Goal: Information Seeking & Learning: Learn about a topic

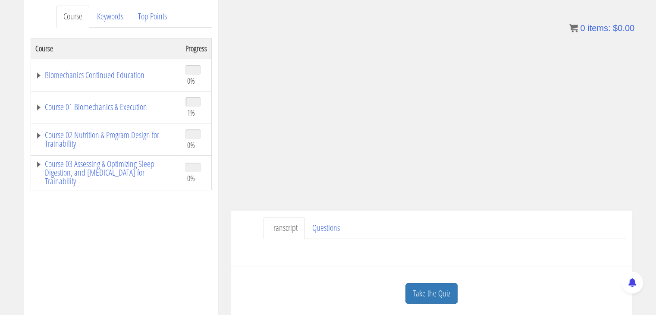
click at [385, 256] on div "Have a question on this unit? Please submit it here: Name * First Last Email * *" at bounding box center [432, 249] width 388 height 21
click at [426, 226] on ul "Transcript Questions" at bounding box center [445, 228] width 362 height 22
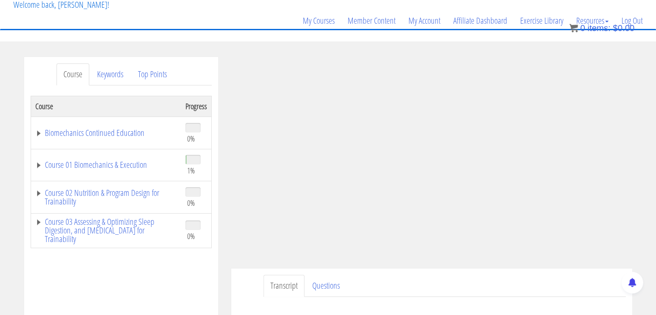
scroll to position [56, 0]
click at [40, 166] on link "Course 01 Biomechanics & Execution" at bounding box center [105, 164] width 141 height 9
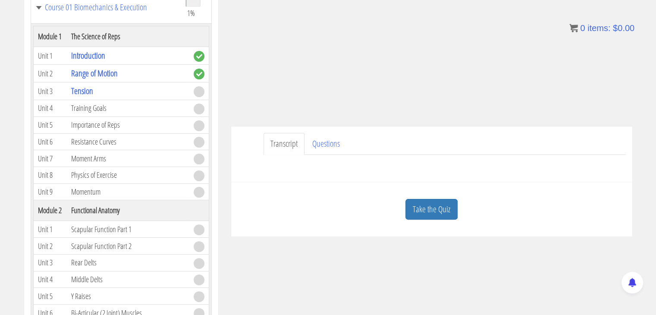
scroll to position [200, 0]
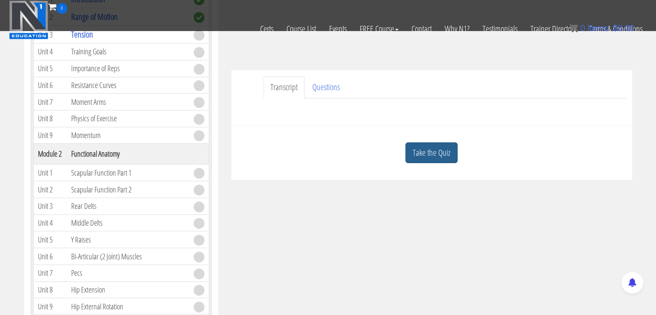
click at [423, 157] on link "Take the Quiz" at bounding box center [431, 152] width 52 height 21
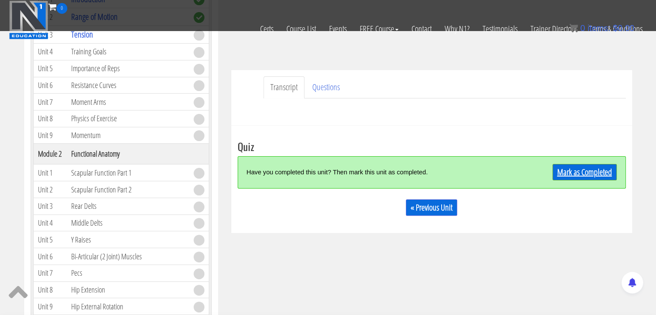
click at [583, 173] on link "Mark as Completed" at bounding box center [584, 172] width 64 height 16
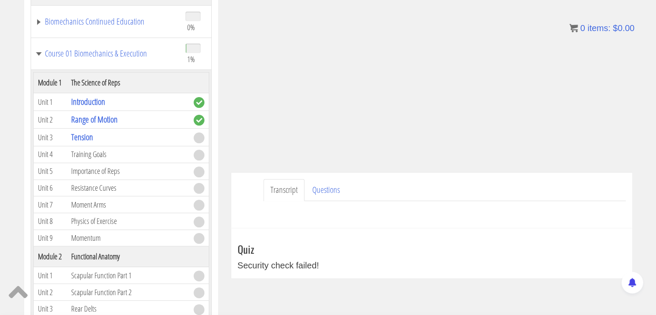
scroll to position [154, 0]
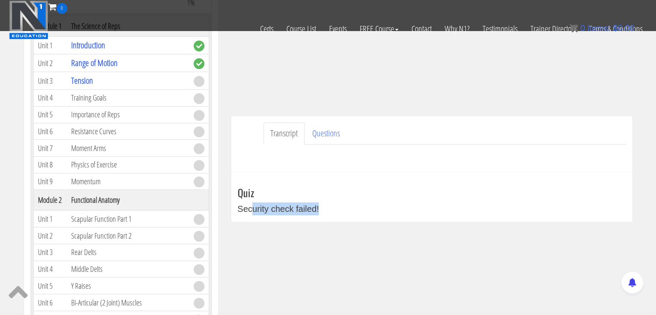
drag, startPoint x: 250, startPoint y: 211, endPoint x: 319, endPoint y: 207, distance: 69.1
click at [319, 207] on div "Security check failed!" at bounding box center [432, 208] width 388 height 13
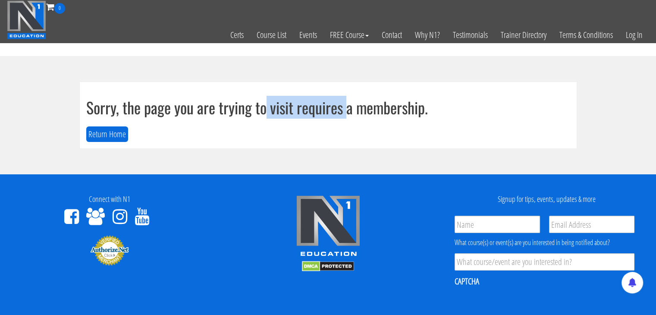
drag, startPoint x: 265, startPoint y: 106, endPoint x: 349, endPoint y: 115, distance: 84.6
click at [349, 115] on h1 "Sorry, the page you are trying to visit requires a membership." at bounding box center [328, 107] width 484 height 17
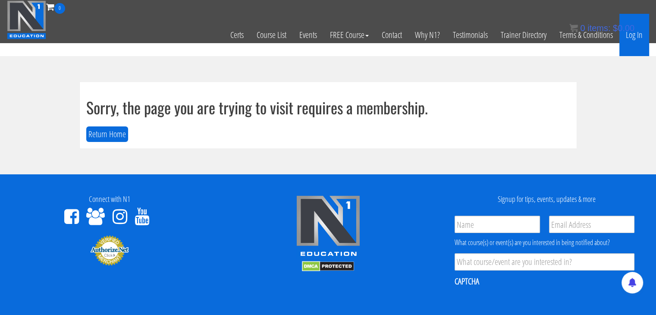
click at [639, 33] on link "Log In" at bounding box center [634, 35] width 30 height 42
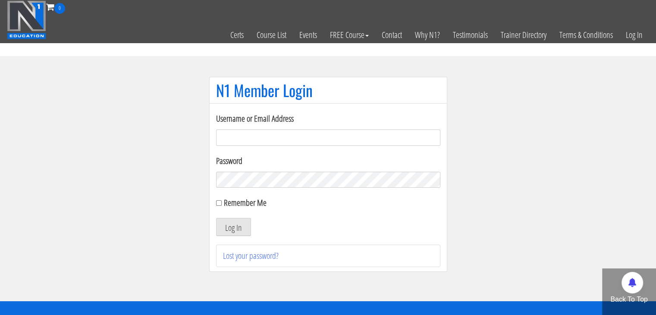
type input "electric_mashine@abv.bg"
click at [218, 206] on div "Remember Me" at bounding box center [328, 202] width 224 height 13
click at [219, 203] on input "Remember Me" at bounding box center [219, 203] width 6 height 6
checkbox input "true"
click at [251, 246] on li "Lost your password?" at bounding box center [328, 256] width 224 height 22
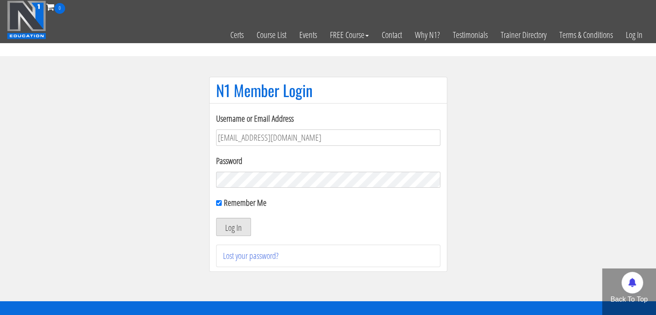
click at [239, 231] on button "Log In" at bounding box center [233, 227] width 35 height 18
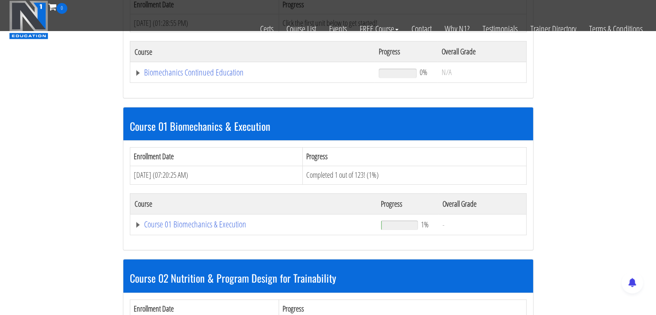
scroll to position [174, 0]
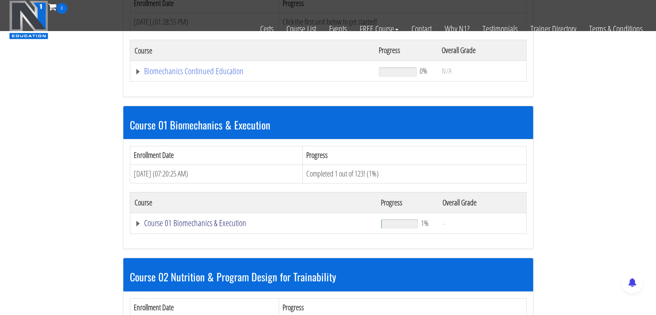
click at [137, 222] on link "Course 01 Biomechanics & Execution" at bounding box center [254, 223] width 238 height 9
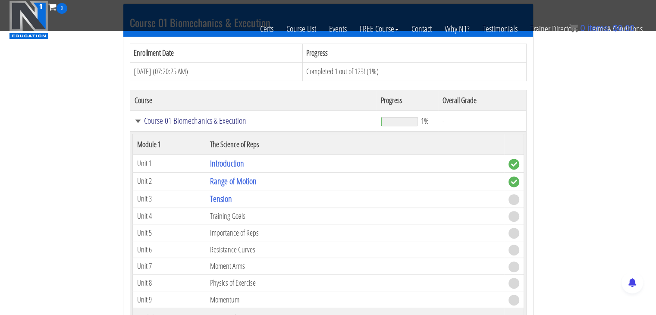
scroll to position [276, 0]
click at [218, 199] on link "Tension" at bounding box center [221, 199] width 22 height 12
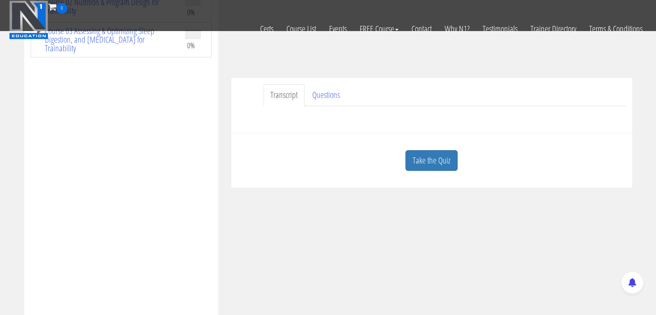
scroll to position [194, 0]
click at [426, 158] on link "Take the Quiz" at bounding box center [431, 158] width 52 height 21
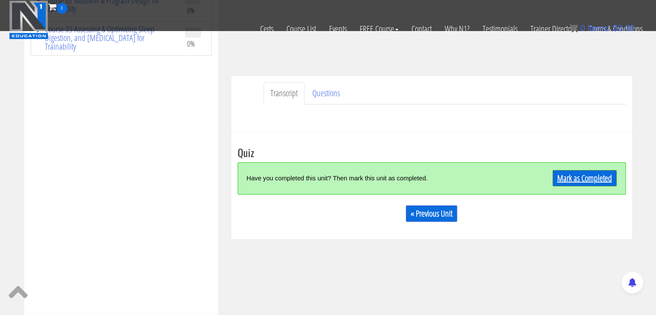
click at [572, 174] on link "Mark as Completed" at bounding box center [584, 178] width 64 height 16
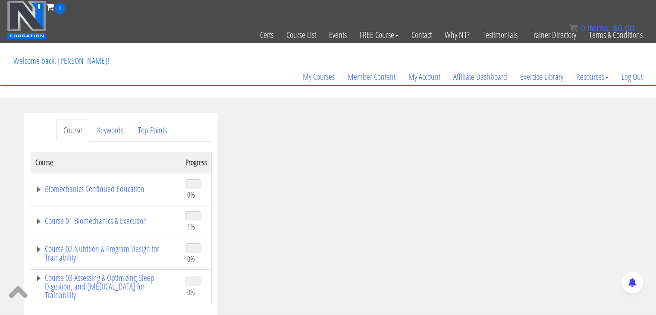
scroll to position [33, 0]
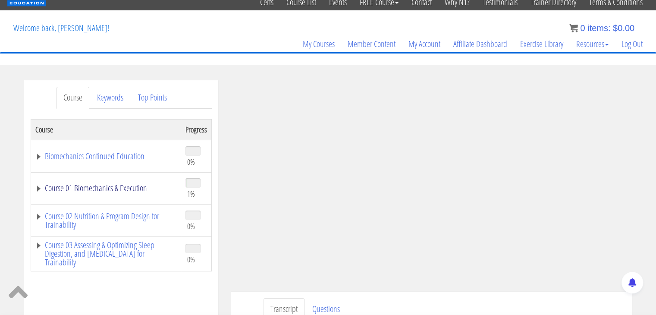
click at [39, 191] on link "Course 01 Biomechanics & Execution" at bounding box center [105, 188] width 141 height 9
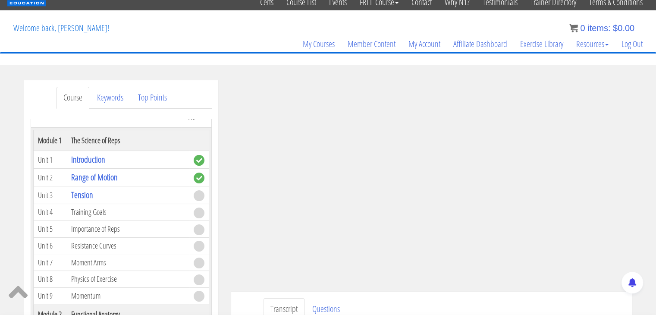
scroll to position [79, 0]
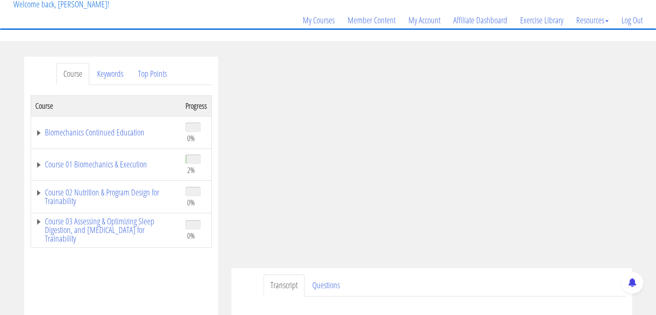
scroll to position [57, 0]
click at [38, 162] on link "Course 01 Biomechanics & Execution" at bounding box center [105, 164] width 141 height 9
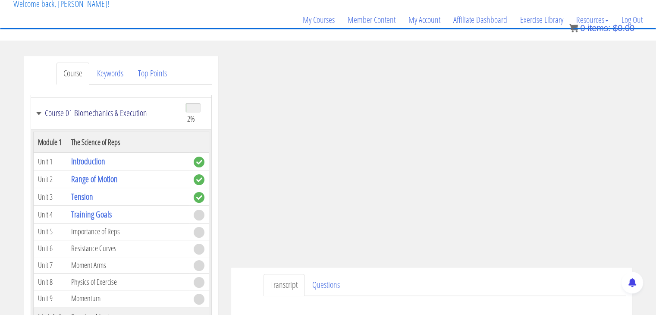
scroll to position [54, 0]
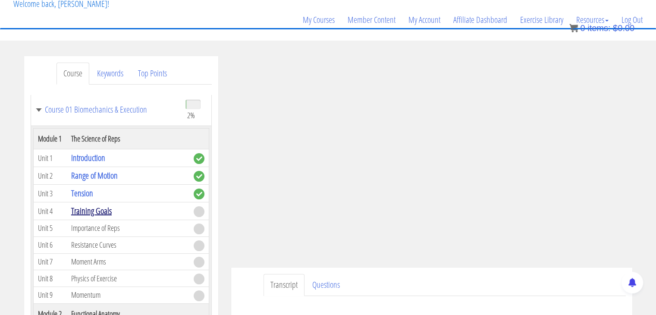
click at [95, 210] on link "Training Goals" at bounding box center [91, 211] width 41 height 12
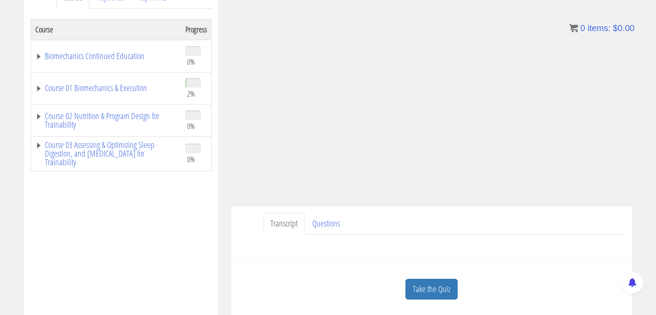
scroll to position [135, 0]
click at [37, 84] on link "Course 01 Biomechanics & Execution" at bounding box center [105, 86] width 141 height 9
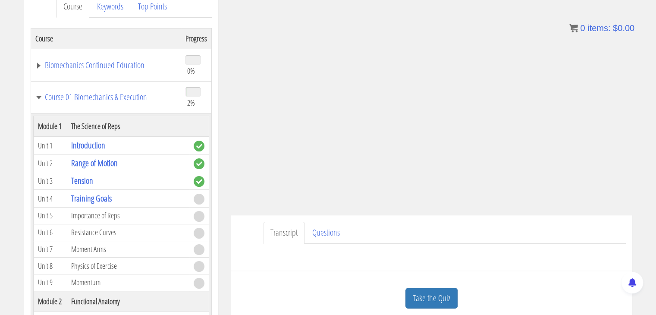
scroll to position [119, 0]
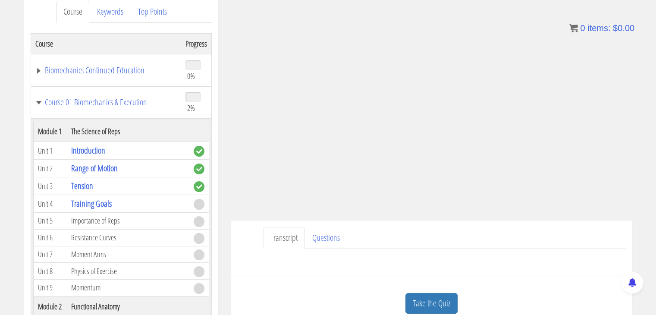
click at [249, 255] on div "Have a question on this unit? Please submit it here: Name * First Last Email * *" at bounding box center [432, 259] width 388 height 21
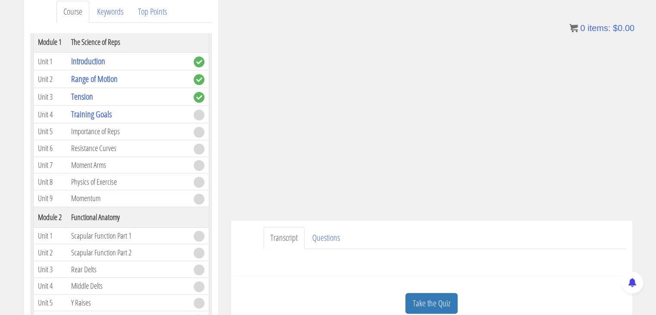
scroll to position [98, 0]
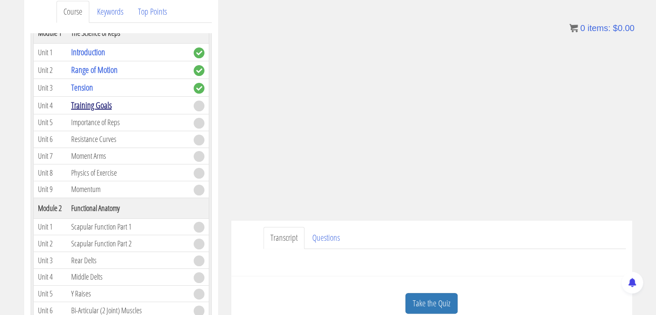
click at [102, 101] on link "Training Goals" at bounding box center [91, 105] width 41 height 12
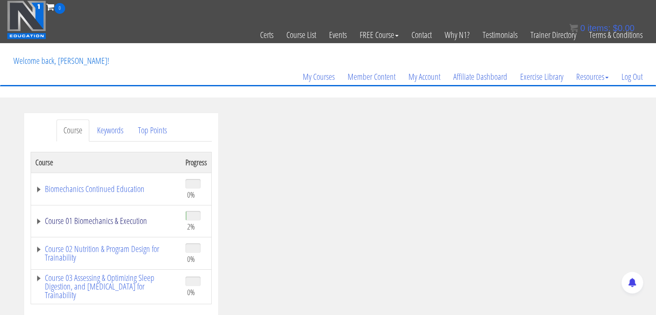
click at [35, 221] on link "Course 01 Biomechanics & Execution" at bounding box center [105, 221] width 141 height 9
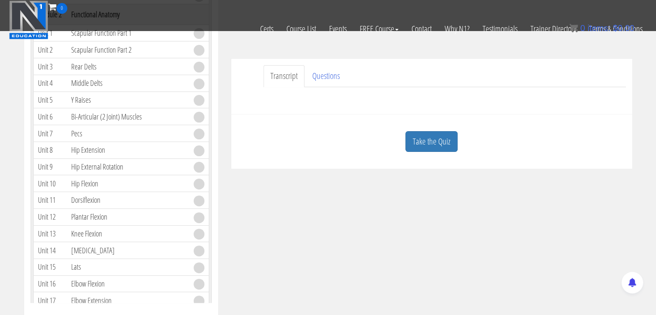
scroll to position [228, 0]
click at [436, 147] on link "Take the Quiz" at bounding box center [431, 139] width 52 height 21
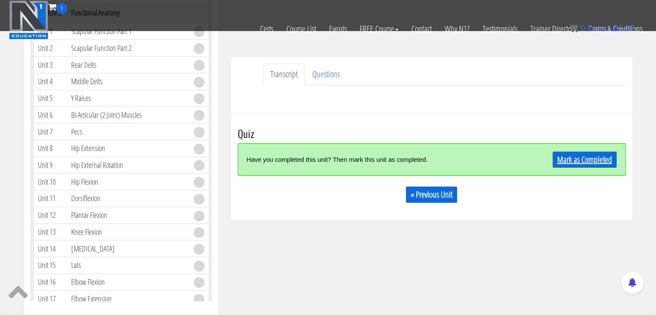
click at [576, 164] on link "Mark as Completed" at bounding box center [584, 159] width 64 height 16
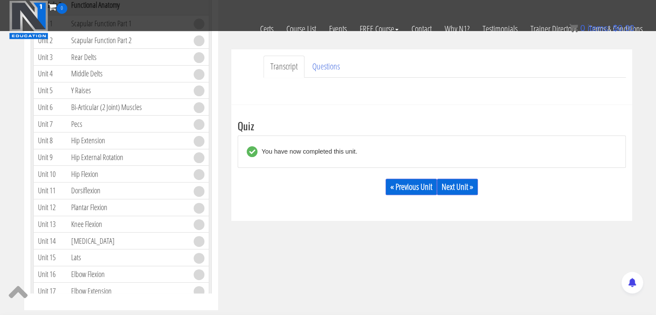
scroll to position [236, 0]
click at [452, 184] on link "Next Unit »" at bounding box center [457, 186] width 41 height 16
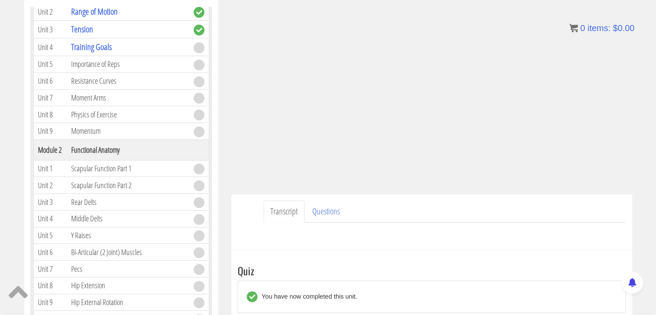
scroll to position [149, 0]
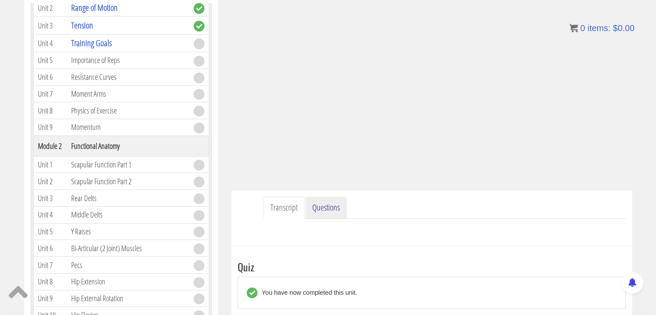
click at [329, 209] on link "Questions" at bounding box center [325, 208] width 41 height 22
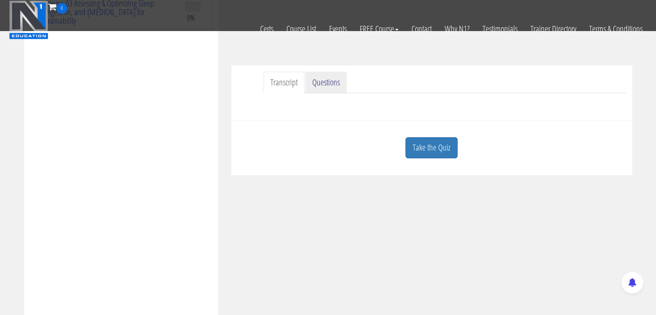
click at [320, 82] on link "Questions" at bounding box center [325, 83] width 41 height 22
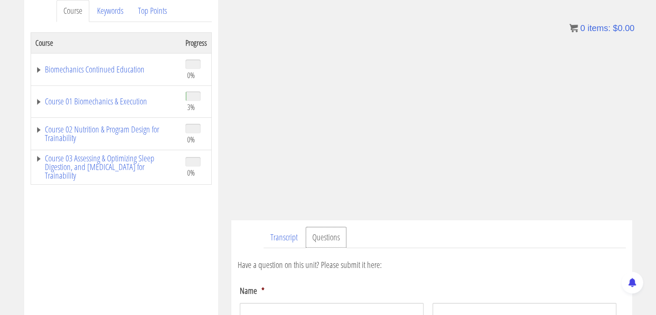
scroll to position [121, 0]
click at [279, 236] on link "Transcript" at bounding box center [284, 236] width 41 height 22
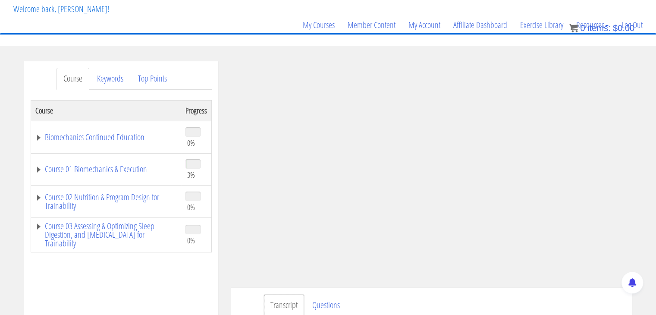
scroll to position [50, 0]
click at [36, 171] on link "Course 01 Biomechanics & Execution" at bounding box center [105, 170] width 141 height 9
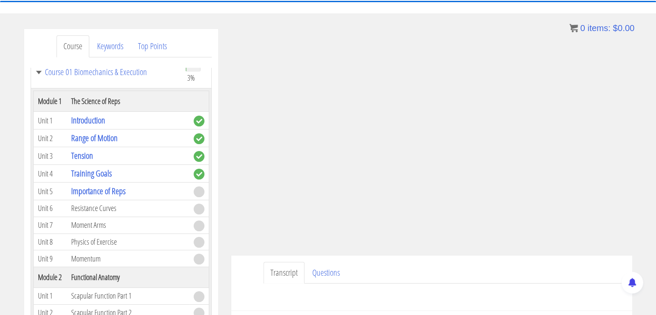
scroll to position [85, 0]
click at [594, 262] on ul "Transcript Questions" at bounding box center [445, 272] width 362 height 22
click at [542, 275] on ul "Transcript Questions" at bounding box center [445, 272] width 362 height 22
click at [596, 267] on ul "Transcript Questions" at bounding box center [445, 272] width 362 height 22
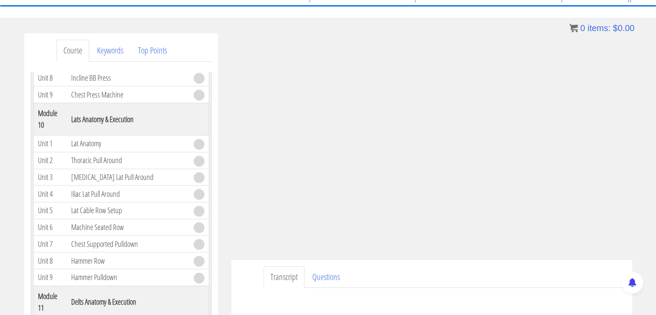
scroll to position [1427, 0]
click at [195, 205] on span at bounding box center [199, 210] width 11 height 11
click at [101, 185] on td "Iliac Lat Pull Around" at bounding box center [128, 193] width 122 height 17
click at [94, 170] on td "[MEDICAL_DATA] Lat Pull Around" at bounding box center [128, 176] width 122 height 17
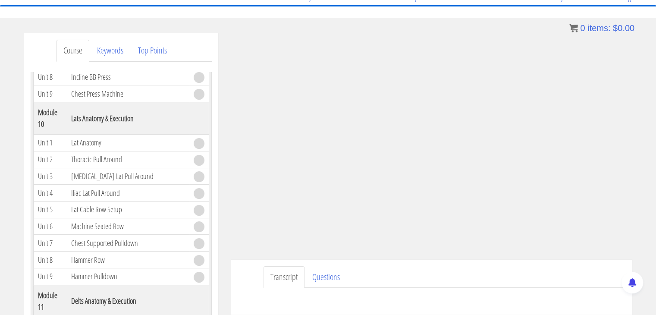
click at [93, 151] on td "Thoracic Pull Around" at bounding box center [128, 159] width 122 height 17
click at [87, 136] on td "Lat Anatomy" at bounding box center [128, 143] width 122 height 17
click at [122, 151] on td "Thoracic Pull Around" at bounding box center [128, 159] width 122 height 17
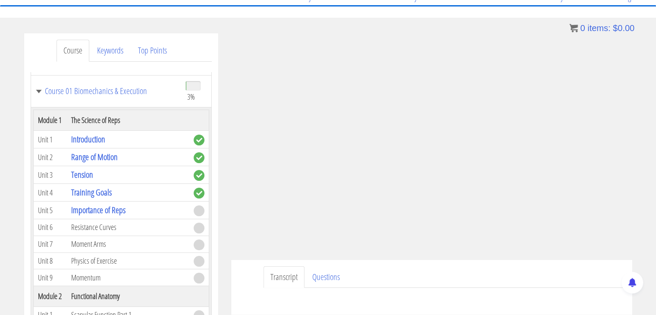
scroll to position [54, 0]
